Goal: Information Seeking & Learning: Check status

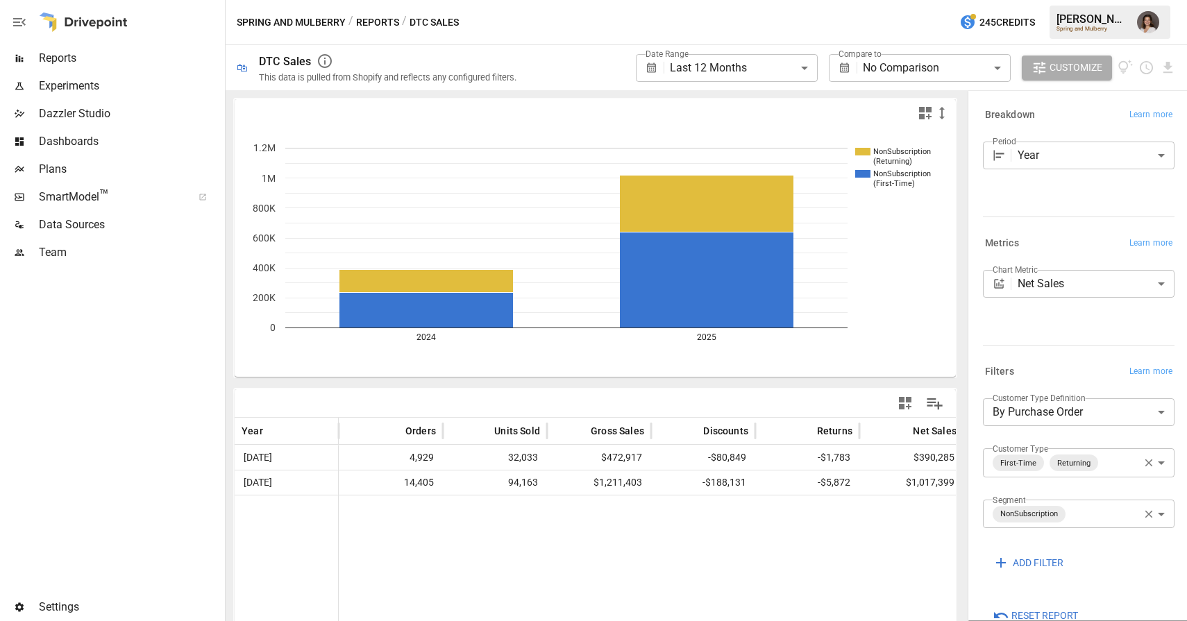
scroll to position [0, 206]
click at [386, 19] on button "Reports" at bounding box center [377, 22] width 43 height 17
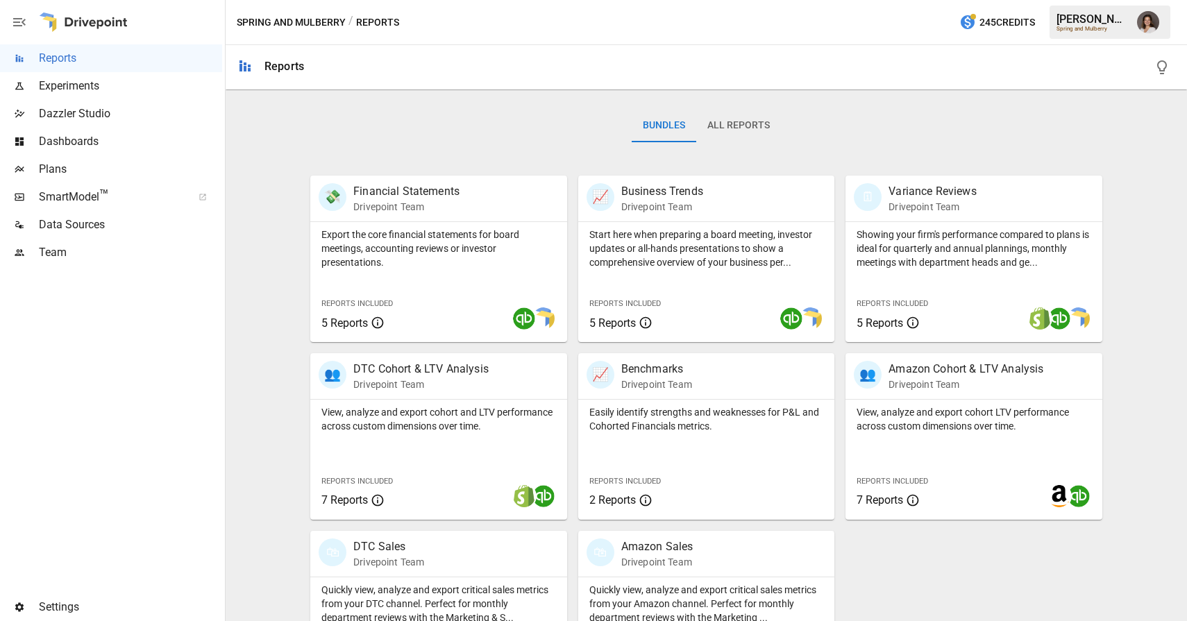
scroll to position [277, 0]
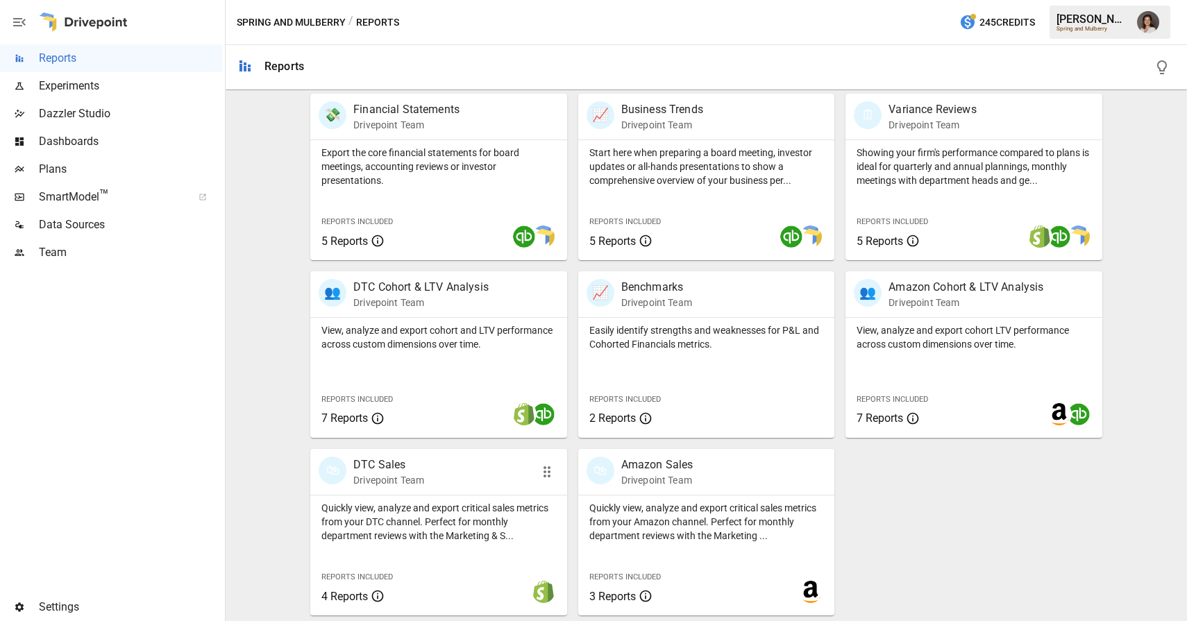
click at [418, 491] on div "🛍 DTC Sales Drivepoint Team" at bounding box center [438, 472] width 257 height 46
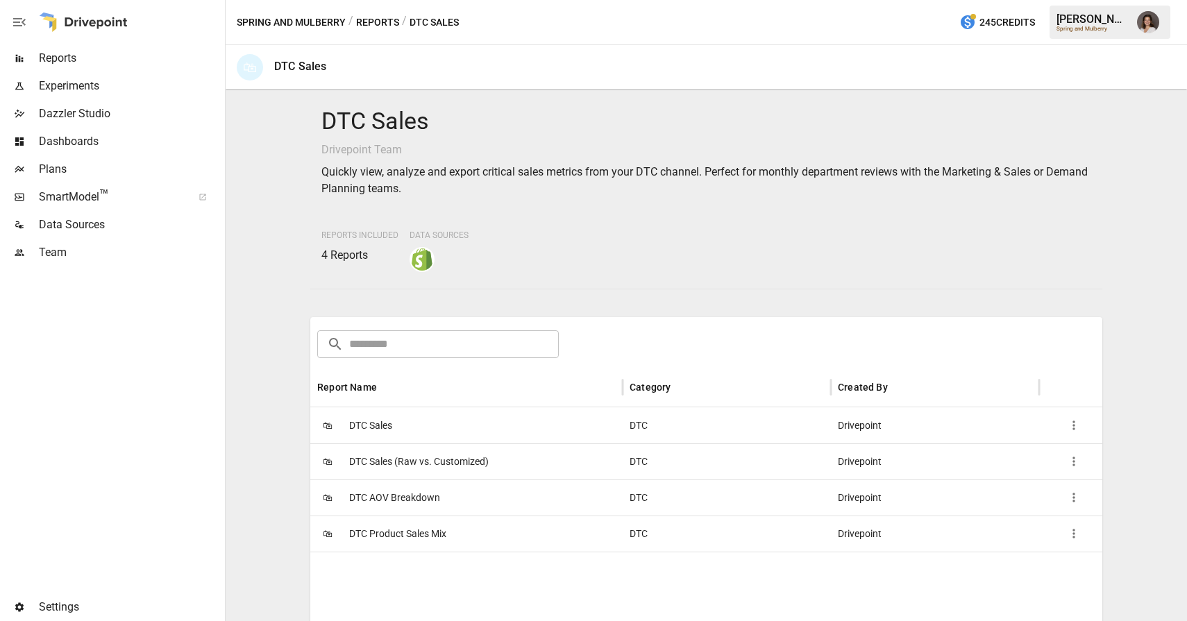
click at [407, 531] on span "DTC Product Sales Mix" at bounding box center [397, 533] width 97 height 35
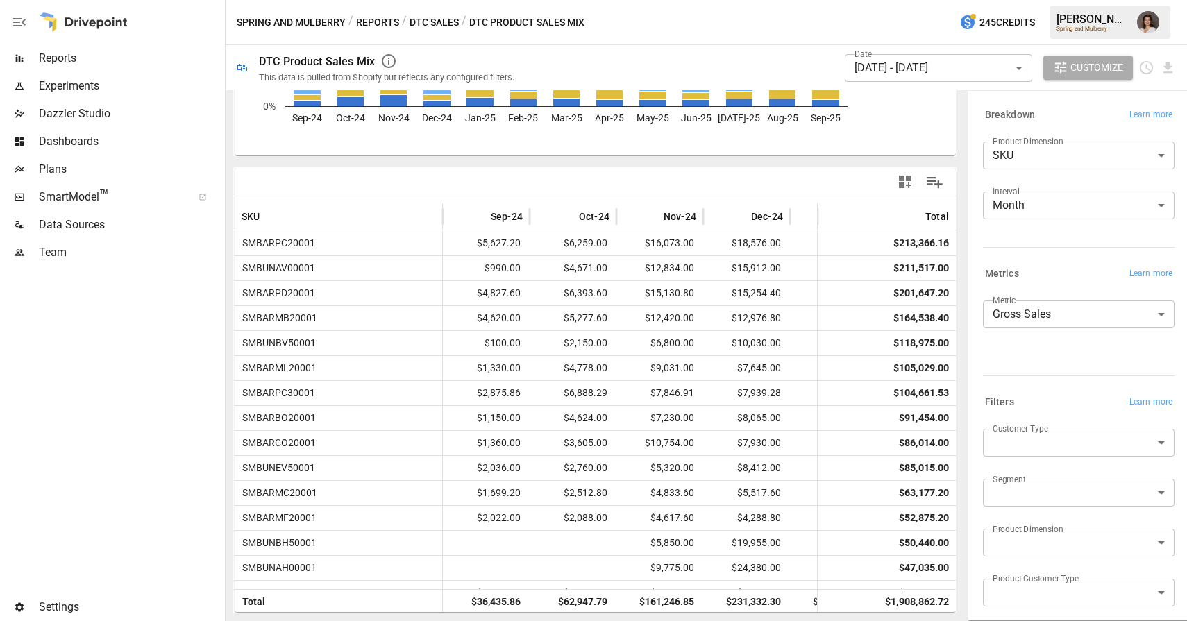
click at [1009, 146] on label "Product Dimension" at bounding box center [1027, 141] width 70 height 12
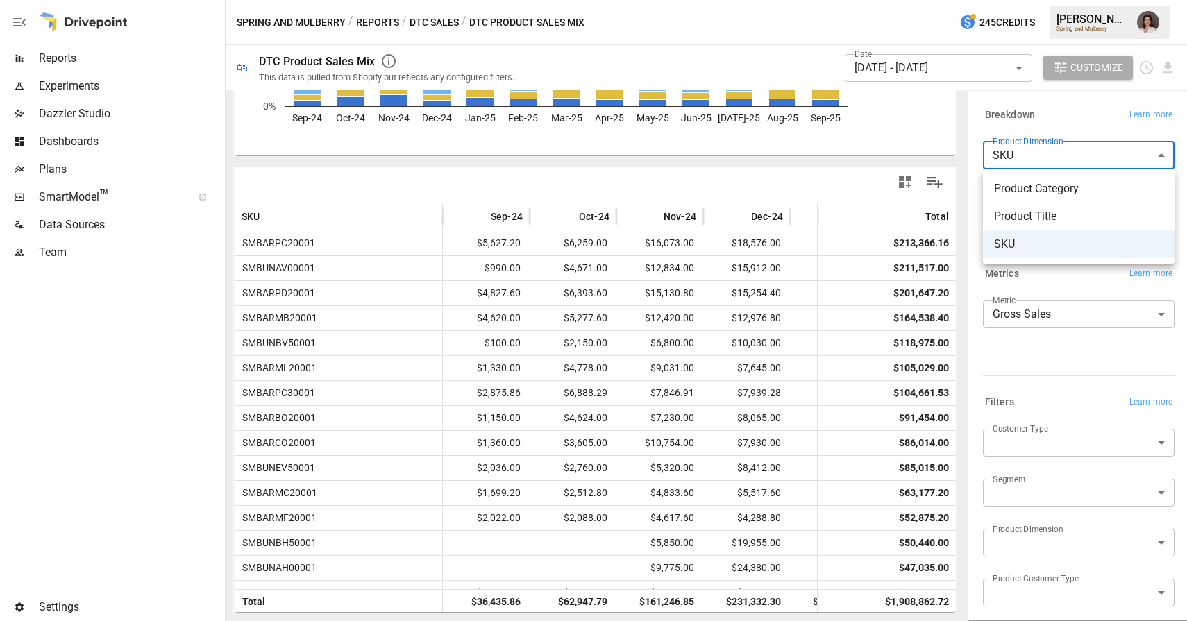
click at [1009, 0] on body "Reports Experiments Dazzler Studio Dashboards Plans SmartModel ™ Data Sources T…" at bounding box center [593, 0] width 1187 height 0
click at [1008, 128] on div at bounding box center [593, 310] width 1187 height 621
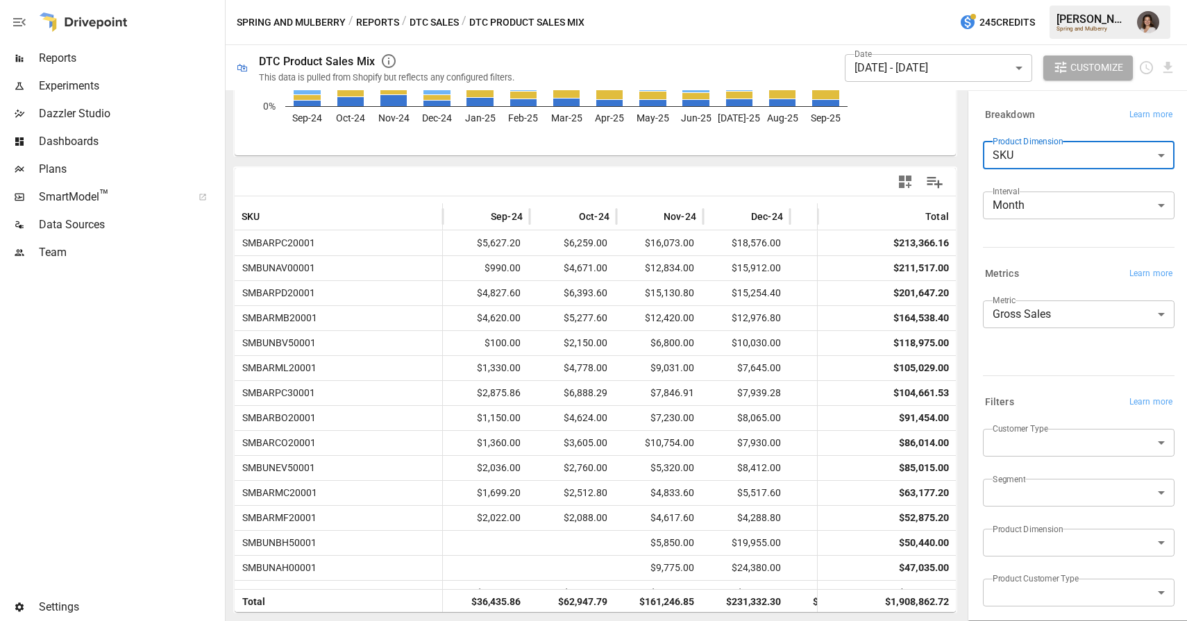
click at [437, 19] on button "DTC Sales" at bounding box center [433, 22] width 49 height 17
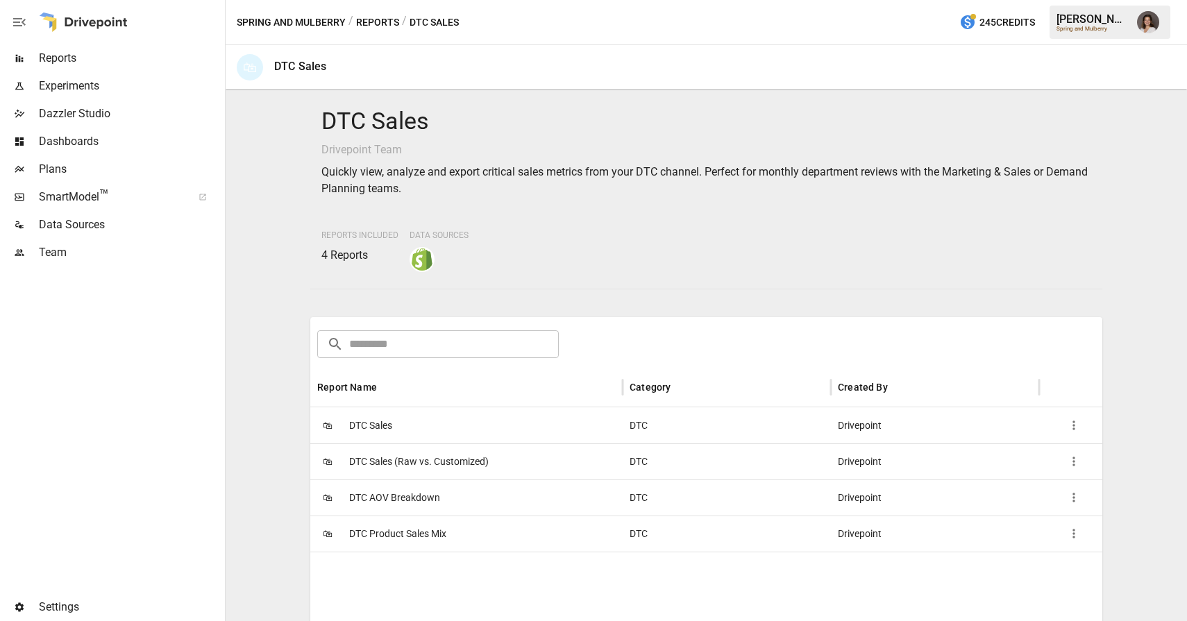
click at [424, 428] on div "🛍 DTC Sales" at bounding box center [466, 425] width 312 height 36
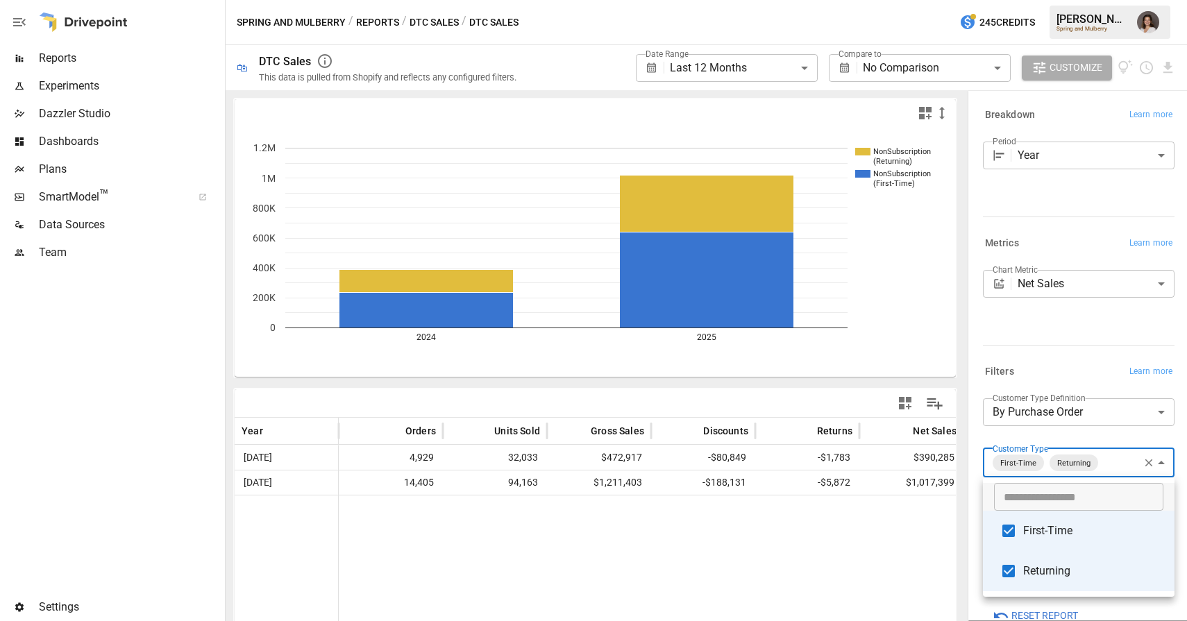
click at [1080, 0] on body "**********" at bounding box center [593, 0] width 1187 height 0
click at [1050, 538] on span "First-Time" at bounding box center [1093, 530] width 140 height 17
type input "*********"
